Goal: Use online tool/utility: Utilize a website feature to perform a specific function

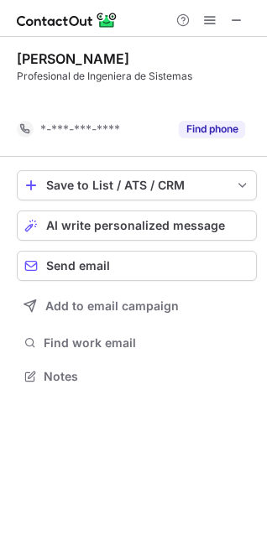
scroll to position [337, 267]
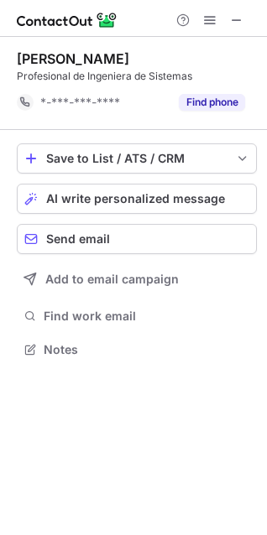
drag, startPoint x: 241, startPoint y: 21, endPoint x: 3, endPoint y: 1, distance: 238.9
click at [239, 18] on span at bounding box center [236, 19] width 13 height 13
